Goal: Task Accomplishment & Management: Manage account settings

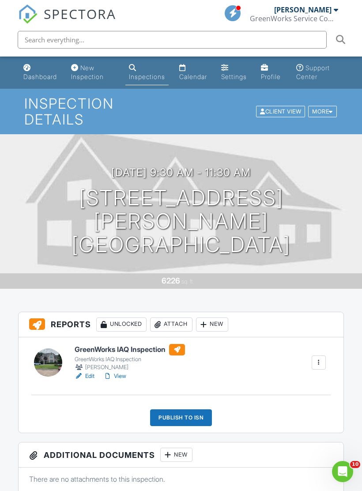
click at [179, 323] on div "Attach" at bounding box center [171, 325] width 42 height 14
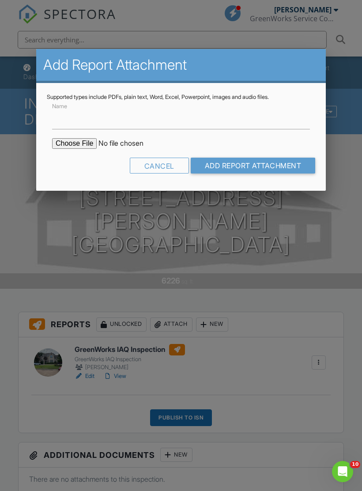
click at [70, 148] on input "file" at bounding box center [127, 143] width 150 height 11
type input "C:\fakepath\12114 Preston Ridge.pdf"
click at [244, 166] on input "Add Report Attachment" at bounding box center [253, 166] width 125 height 16
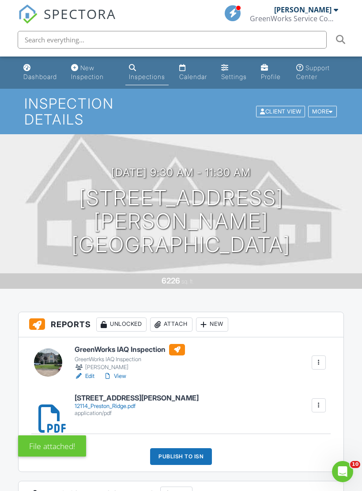
click at [123, 374] on link "View" at bounding box center [114, 376] width 23 height 9
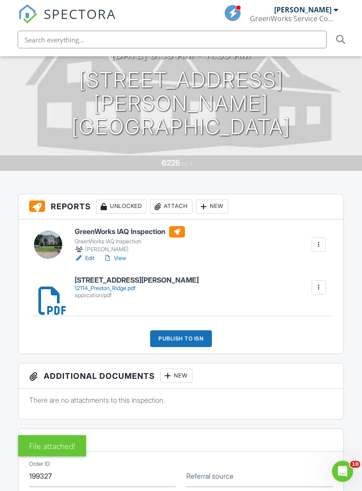
scroll to position [118, 0]
click at [200, 339] on div "Publish to ISN" at bounding box center [181, 339] width 62 height 17
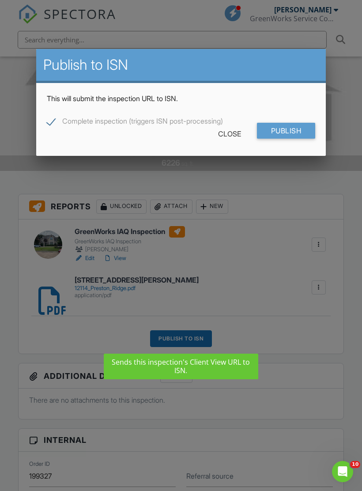
click at [297, 128] on input "Publish" at bounding box center [286, 131] width 59 height 16
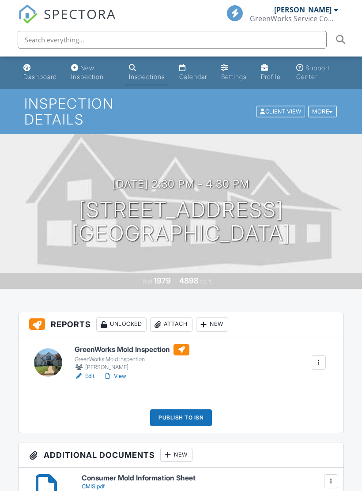
click at [176, 318] on div "Attach" at bounding box center [171, 325] width 42 height 14
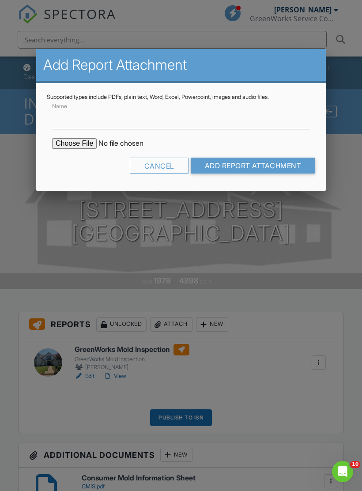
click at [79, 145] on input "file" at bounding box center [127, 143] width 150 height 11
type input "C:\fakepath\2306 Midway Rd.pdf"
click at [290, 167] on input "Add Report Attachment" at bounding box center [253, 166] width 125 height 16
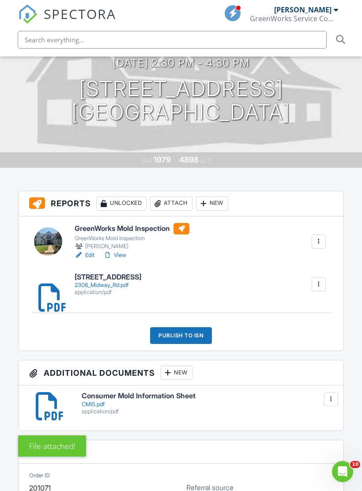
click at [191, 331] on div "Publish to ISN" at bounding box center [181, 336] width 62 height 17
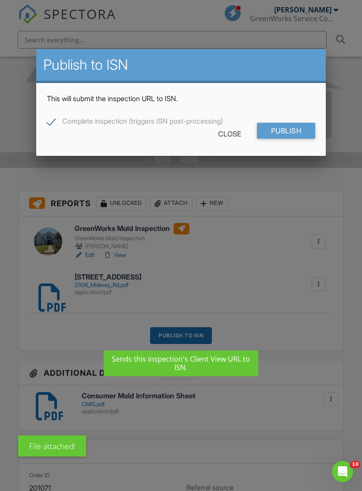
click at [305, 132] on input "Publish" at bounding box center [286, 131] width 59 height 16
